Goal: Task Accomplishment & Management: Manage account settings

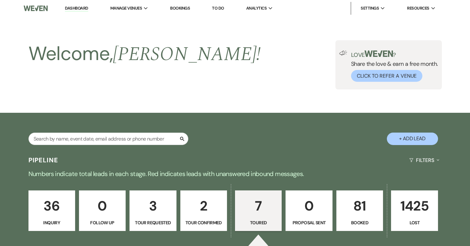
select select "5"
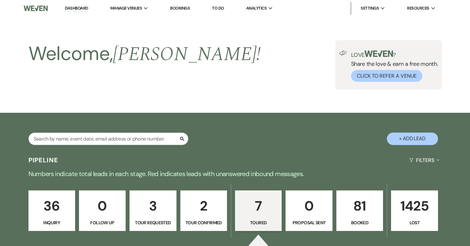
select select "5"
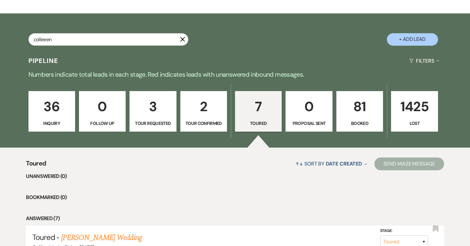
type input "colleeen"
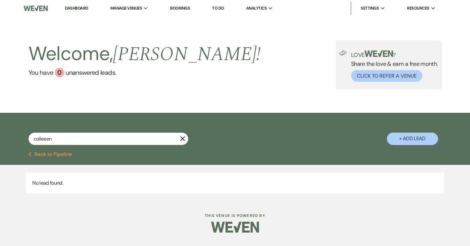
click at [62, 156] on button "Previous Back to Pipeline" at bounding box center [50, 154] width 44 height 5
select select "5"
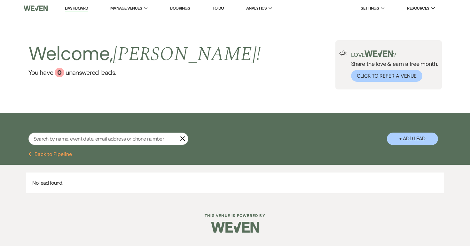
select select "5"
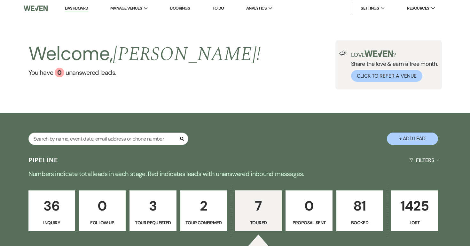
scroll to position [99, 0]
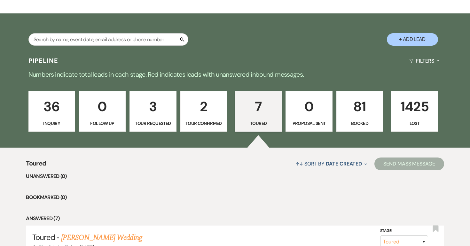
click at [350, 108] on p "81" at bounding box center [360, 106] width 38 height 21
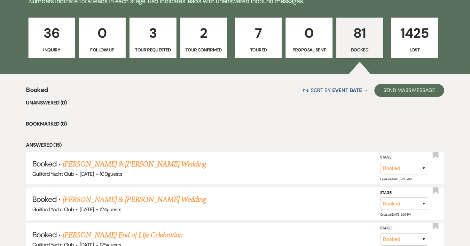
scroll to position [179, 0]
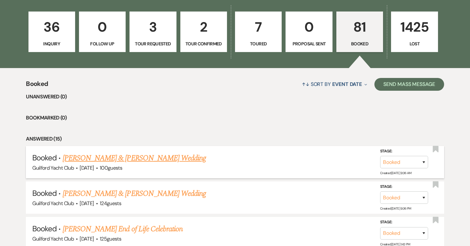
click at [169, 161] on link "[PERSON_NAME] & [PERSON_NAME] Wedding" at bounding box center [134, 159] width 143 height 12
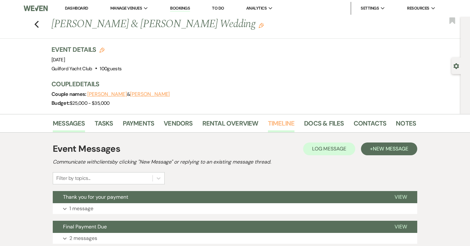
click at [280, 124] on link "Timeline" at bounding box center [281, 125] width 27 height 14
